Goal: Task Accomplishment & Management: Use online tool/utility

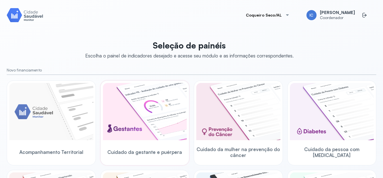
click at [149, 153] on span "Cuidado da gestante e puérpera" at bounding box center [144, 152] width 75 height 6
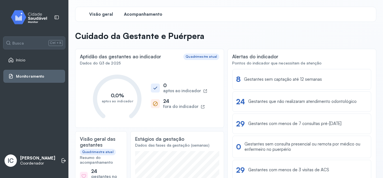
click at [153, 13] on span "Acompanhamento" at bounding box center [143, 14] width 38 height 5
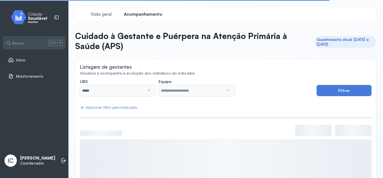
click at [152, 91] on div at bounding box center [148, 90] width 8 height 11
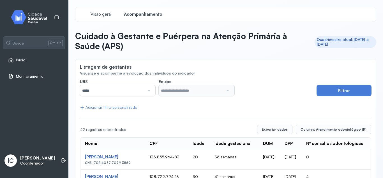
click at [148, 91] on div at bounding box center [148, 90] width 8 height 11
type input "*****"
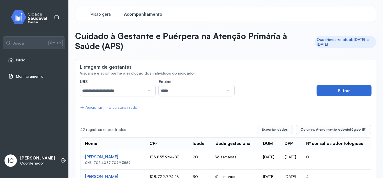
click at [324, 89] on button "Filtrar" at bounding box center [343, 90] width 55 height 11
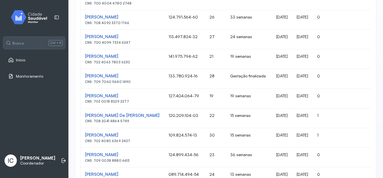
scroll to position [393, 0]
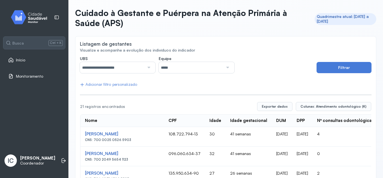
scroll to position [0, 0]
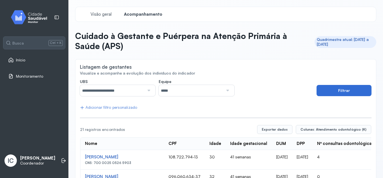
click at [343, 92] on button "Filtrar" at bounding box center [343, 90] width 55 height 11
click at [279, 129] on button "Exportar dados" at bounding box center [274, 129] width 35 height 9
